Goal: Task Accomplishment & Management: Manage account settings

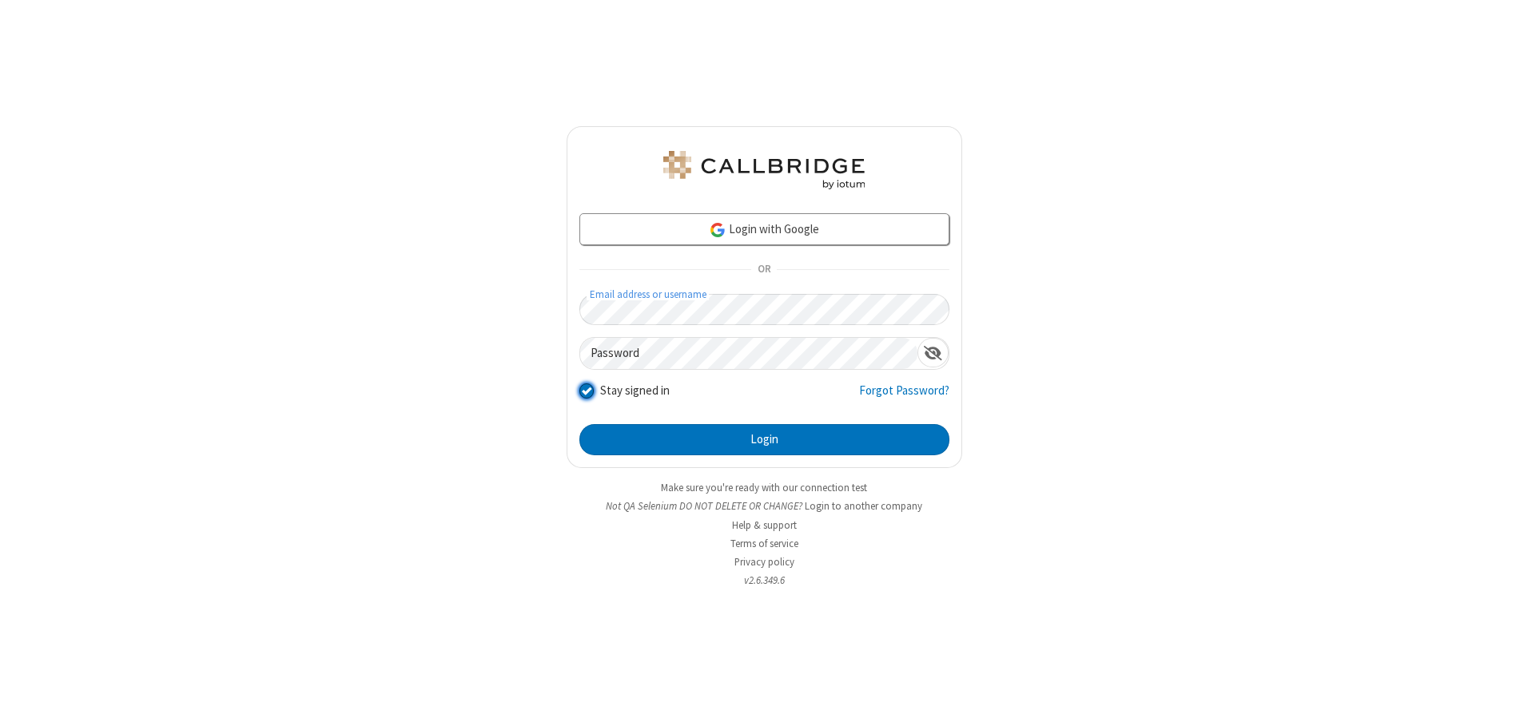
click at [586, 391] on input "Stay signed in" at bounding box center [586, 391] width 15 height 17
checkbox input "false"
click at [764, 439] on button "Login" at bounding box center [764, 440] width 370 height 32
click at [586, 391] on input "Stay signed in" at bounding box center [586, 391] width 15 height 17
checkbox input "false"
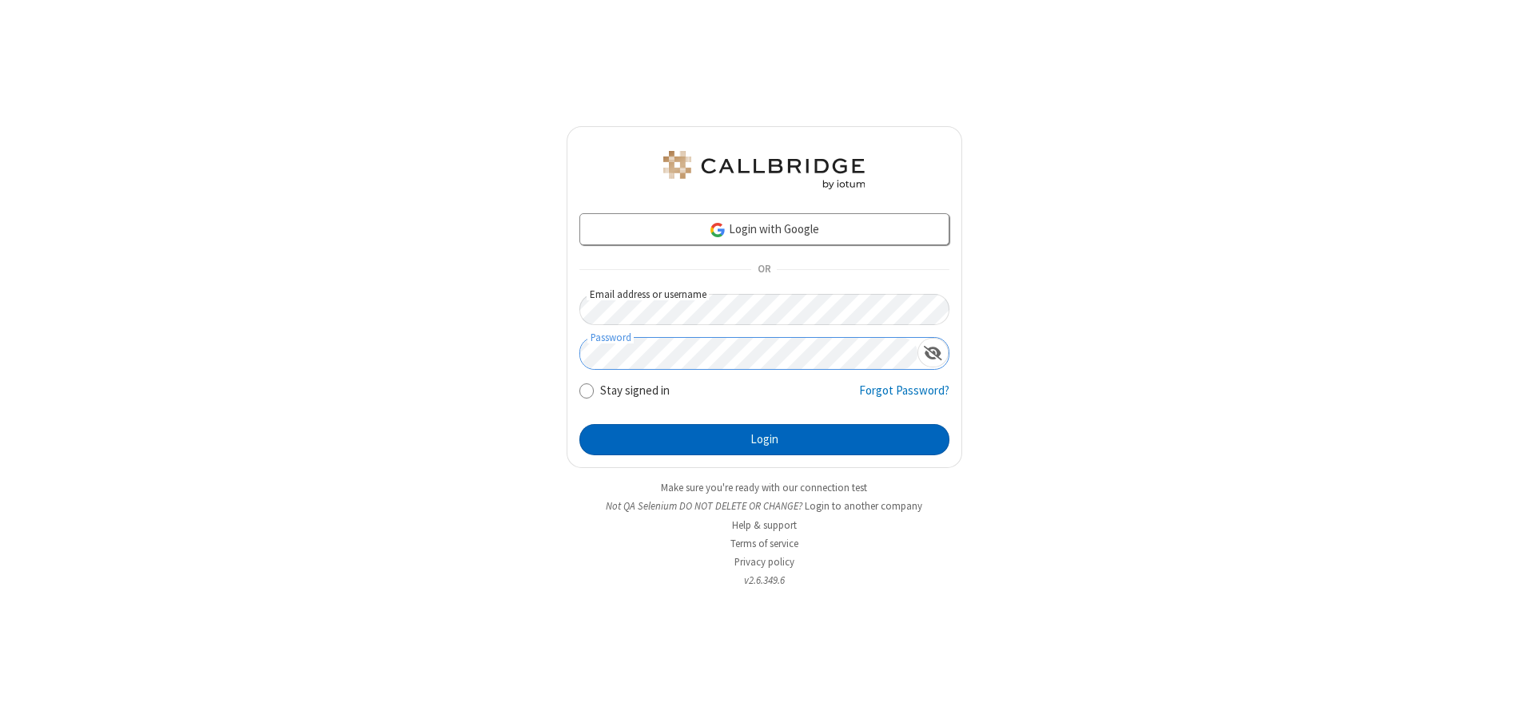
click at [764, 439] on button "Login" at bounding box center [764, 440] width 370 height 32
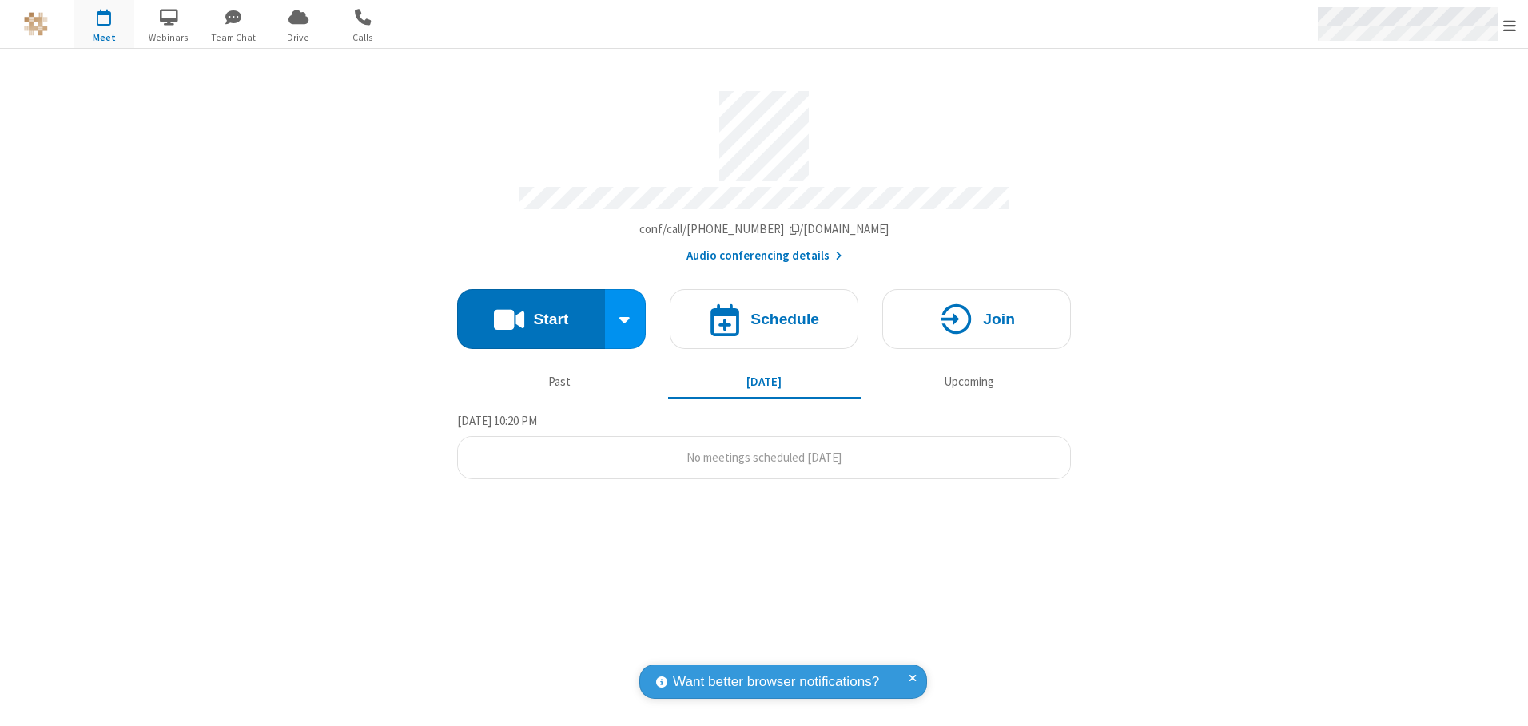
click at [1509, 24] on span "Open menu" at bounding box center [1509, 26] width 13 height 16
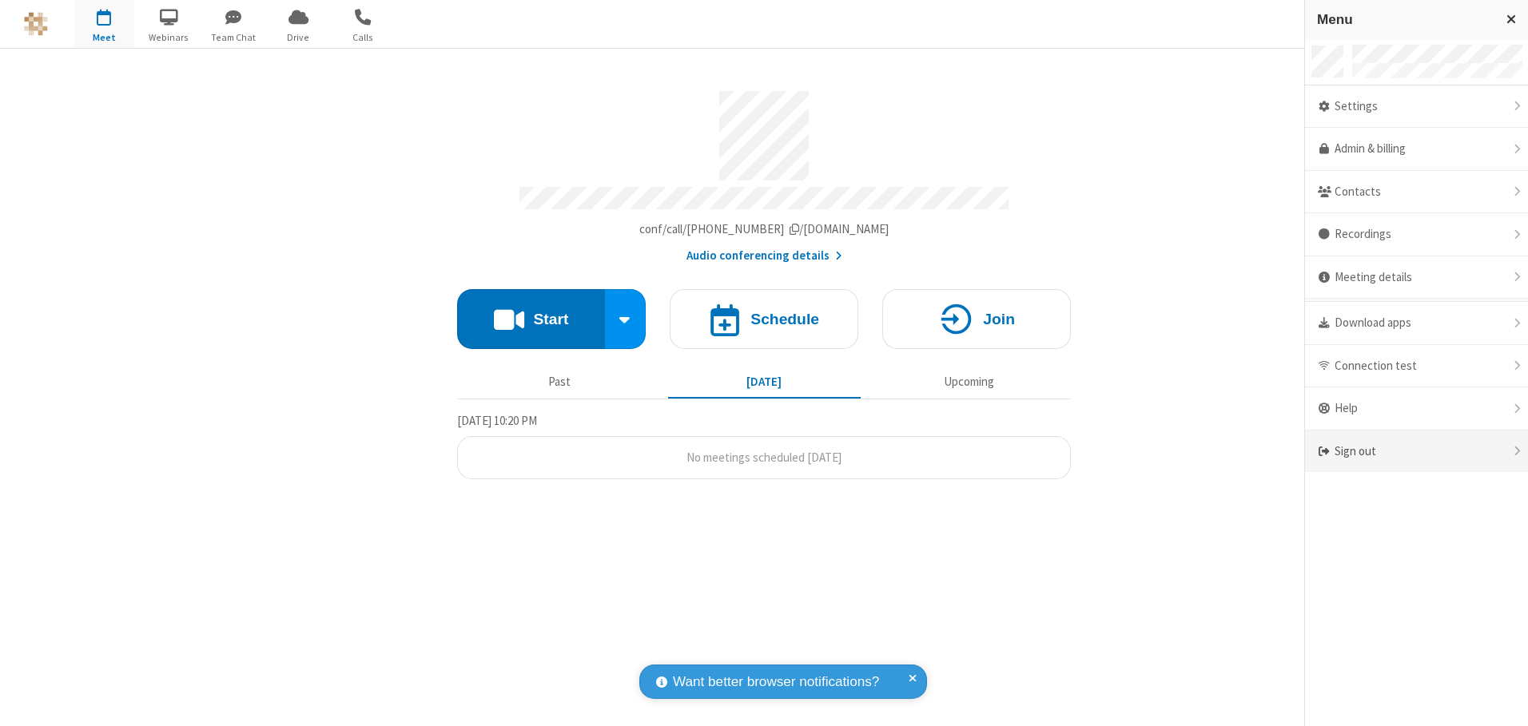
click at [1416, 451] on div "Sign out" at bounding box center [1416, 452] width 223 height 42
